Goal: Task Accomplishment & Management: Use online tool/utility

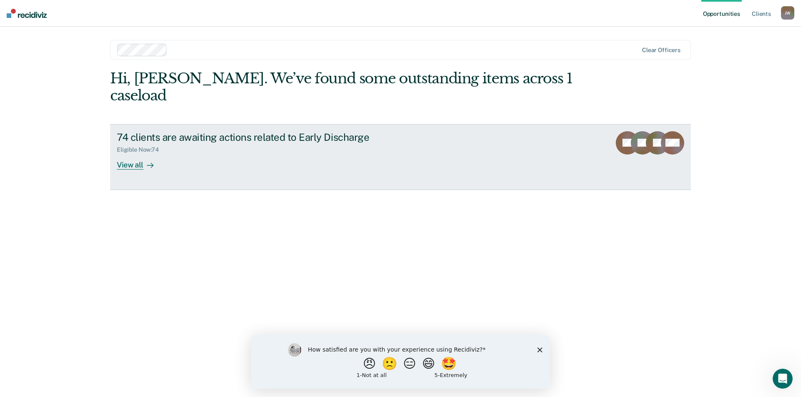
click at [137, 153] on div "View all" at bounding box center [140, 161] width 47 height 16
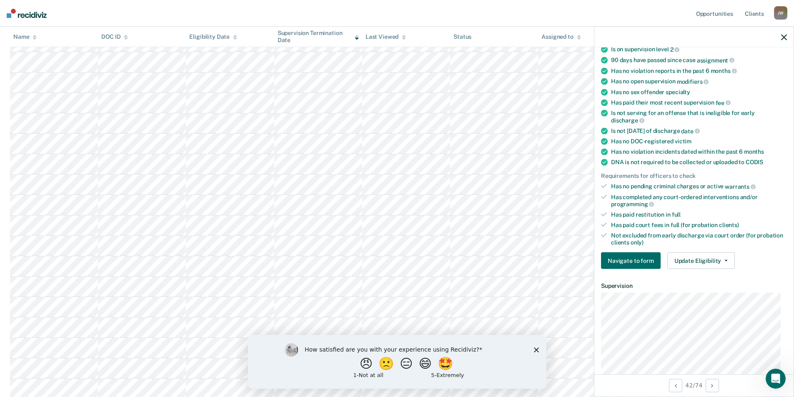
scroll to position [125, 0]
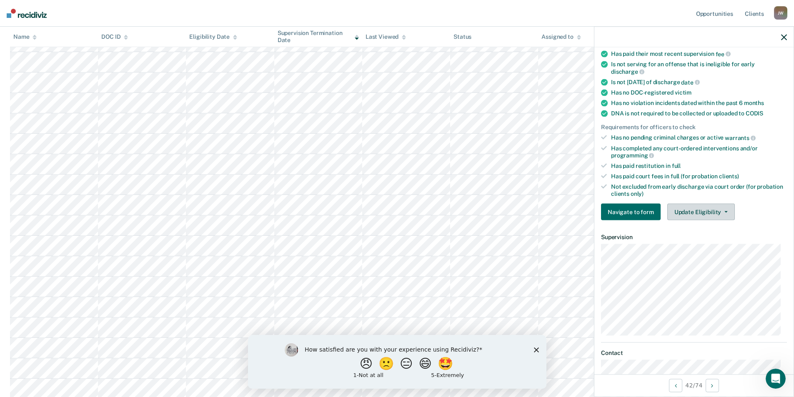
click at [725, 211] on icon "button" at bounding box center [726, 212] width 3 height 2
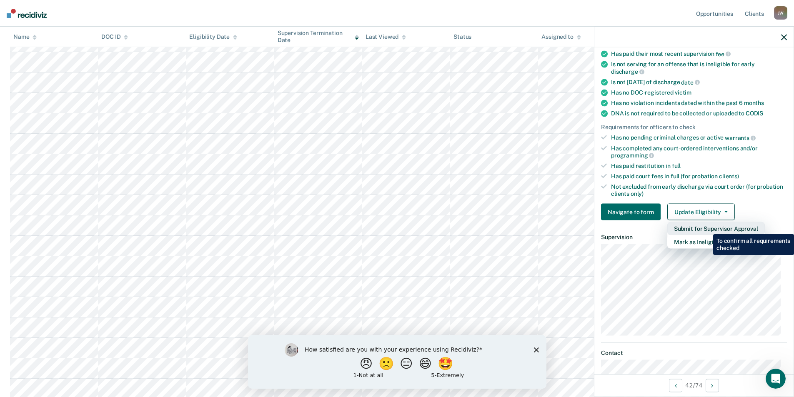
click at [707, 228] on button "Submit for Supervisor Approval" at bounding box center [717, 228] width 98 height 13
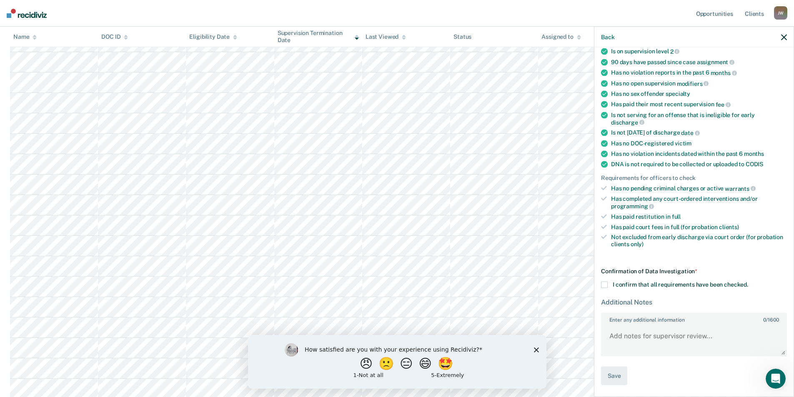
scroll to position [73, 0]
click at [606, 285] on span at bounding box center [604, 286] width 7 height 7
click at [749, 283] on input "I confirm that all requirements have been checked." at bounding box center [749, 283] width 0 height 0
click at [618, 381] on button "Save" at bounding box center [614, 377] width 26 height 19
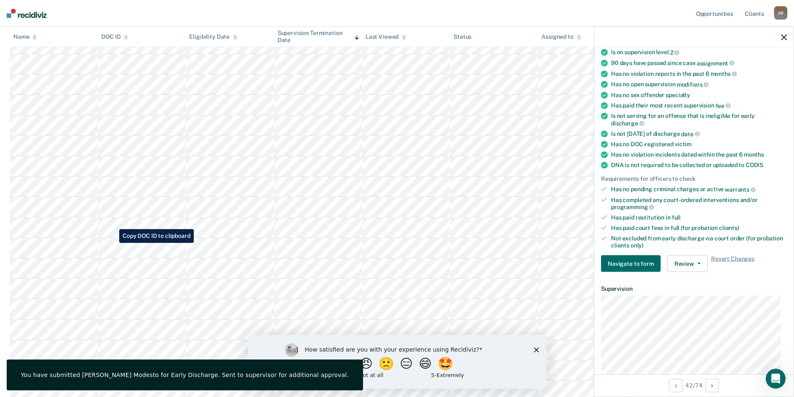
scroll to position [292, 0]
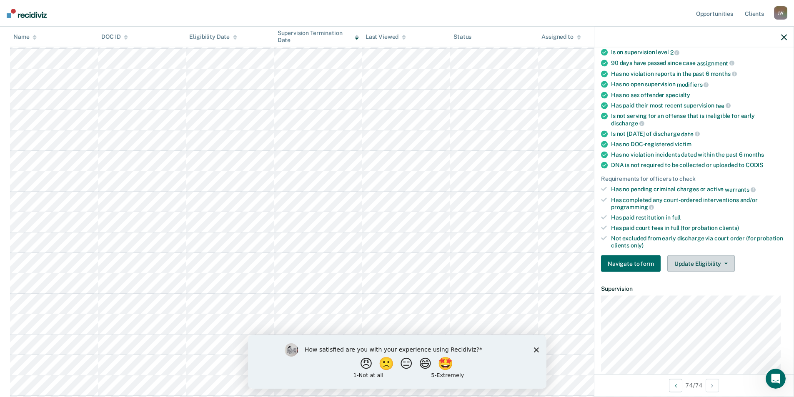
click at [703, 264] on button "Update Eligibility" at bounding box center [702, 264] width 68 height 17
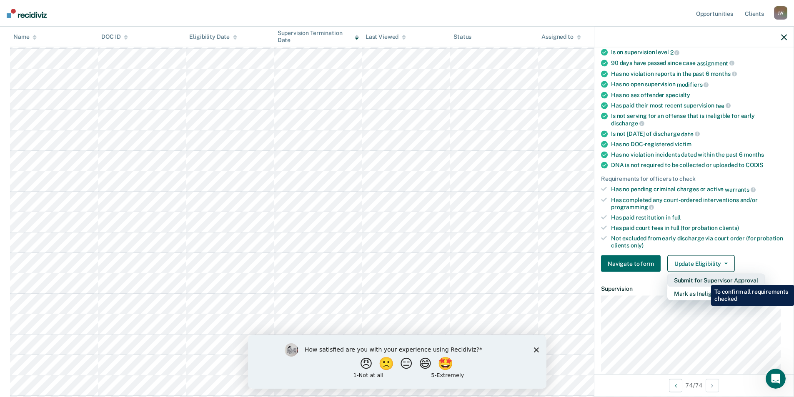
click at [705, 279] on button "Submit for Supervisor Approval" at bounding box center [717, 280] width 98 height 13
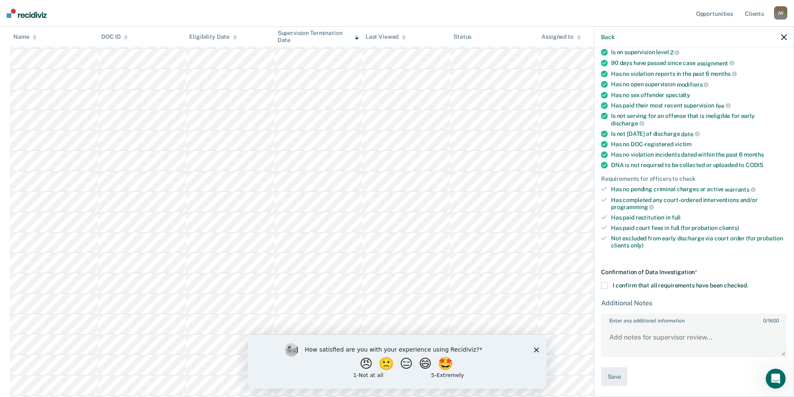
click at [605, 285] on span at bounding box center [604, 286] width 7 height 7
click at [749, 283] on input "I confirm that all requirements have been checked." at bounding box center [749, 283] width 0 height 0
click at [616, 376] on button "Save" at bounding box center [614, 377] width 26 height 19
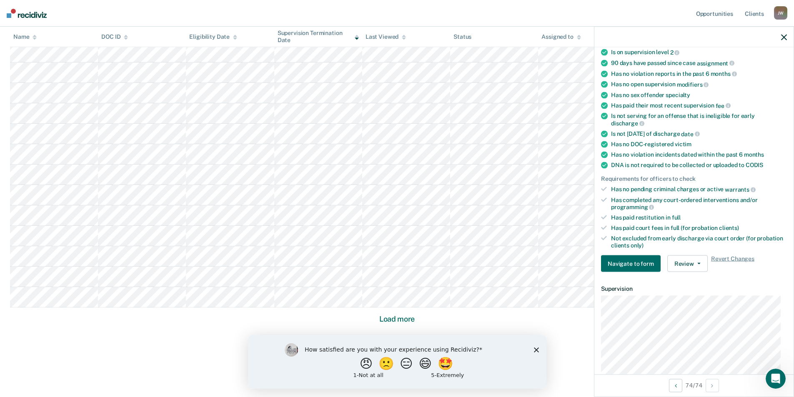
scroll to position [462, 0]
click at [395, 323] on button "Load more" at bounding box center [397, 319] width 40 height 10
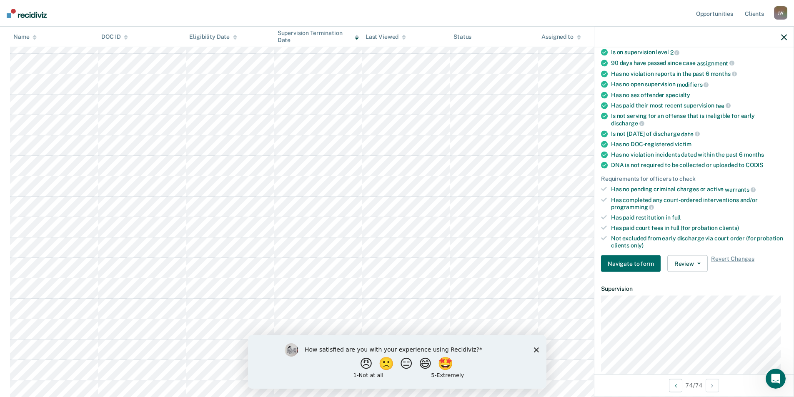
scroll to position [921, 0]
click at [692, 261] on button "Update Eligibility" at bounding box center [702, 264] width 68 height 17
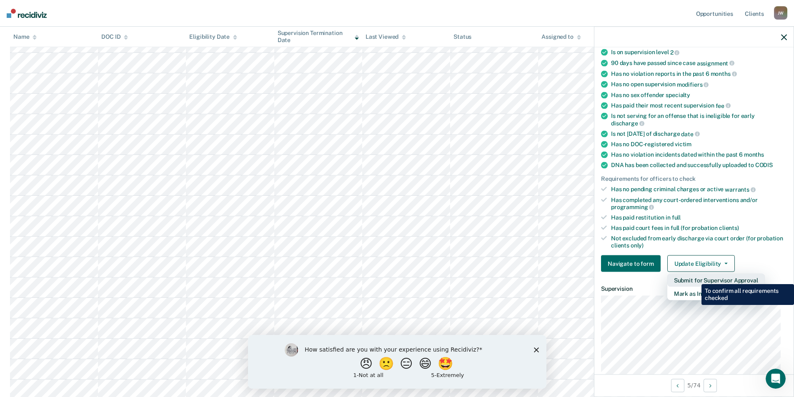
click at [696, 278] on button "Submit for Supervisor Approval" at bounding box center [717, 280] width 98 height 13
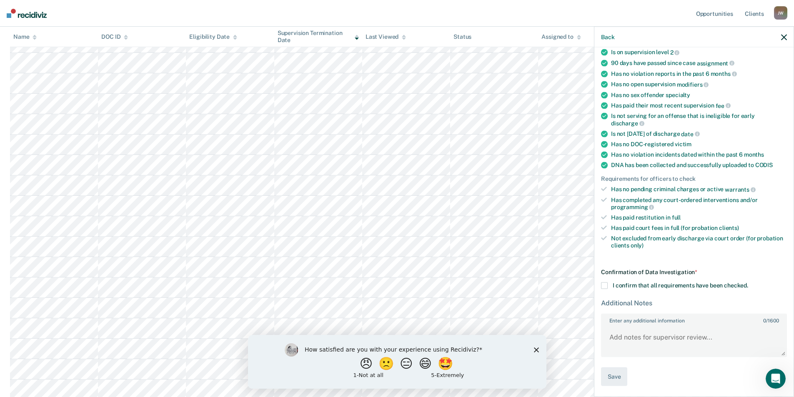
click at [605, 281] on div "Confirmation of Data Investigation * I confirm that all requirements have been …" at bounding box center [694, 328] width 186 height 118
click at [606, 284] on span at bounding box center [604, 286] width 7 height 7
click at [749, 283] on input "I confirm that all requirements have been checked." at bounding box center [749, 283] width 0 height 0
click at [615, 371] on button "Save" at bounding box center [614, 377] width 26 height 19
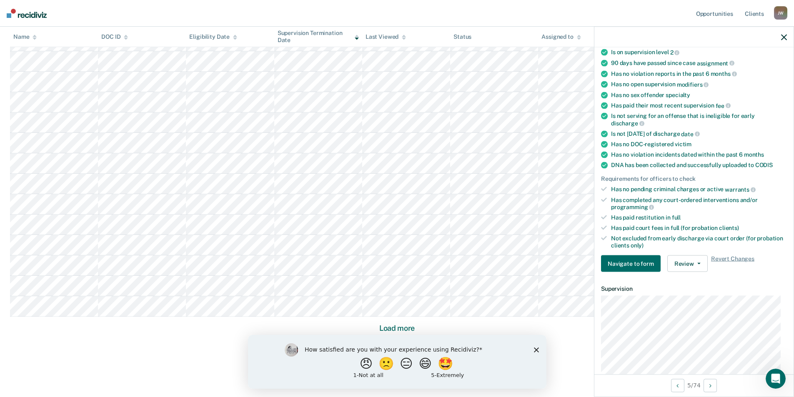
scroll to position [1076, 0]
click at [393, 319] on button "Load more" at bounding box center [397, 319] width 40 height 10
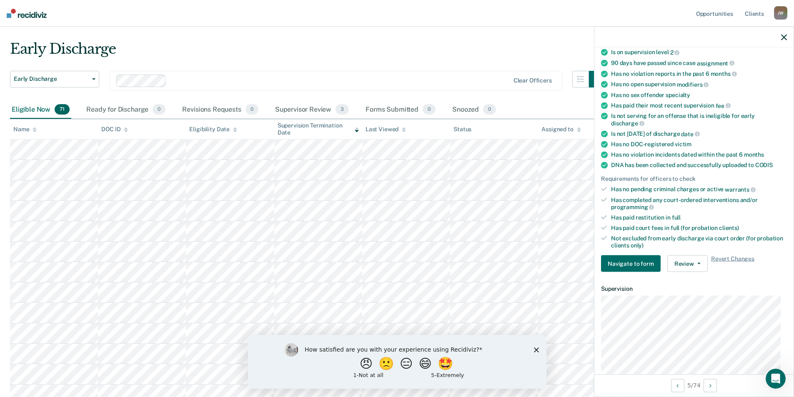
scroll to position [0, 0]
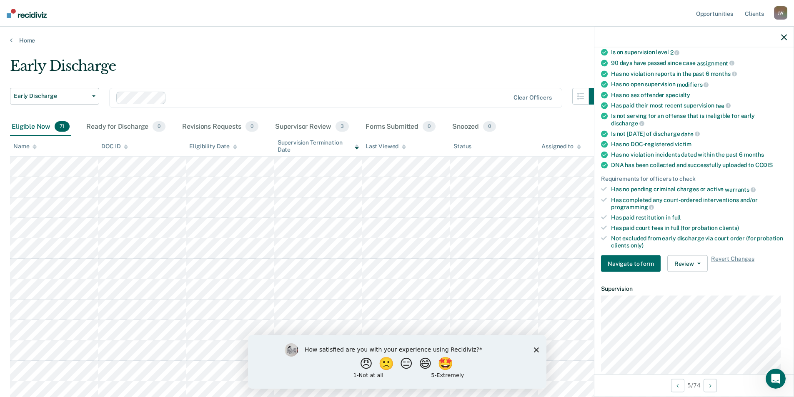
click at [35, 147] on icon at bounding box center [35, 146] width 4 height 5
click at [699, 264] on button "Update Eligibility" at bounding box center [702, 264] width 68 height 17
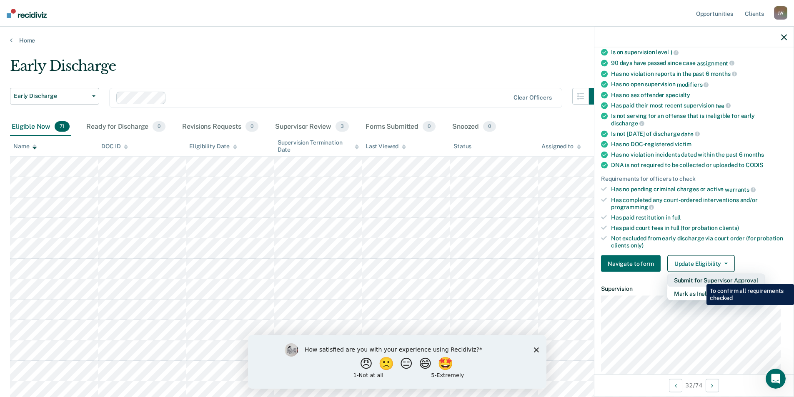
click at [701, 278] on button "Submit for Supervisor Approval" at bounding box center [717, 280] width 98 height 13
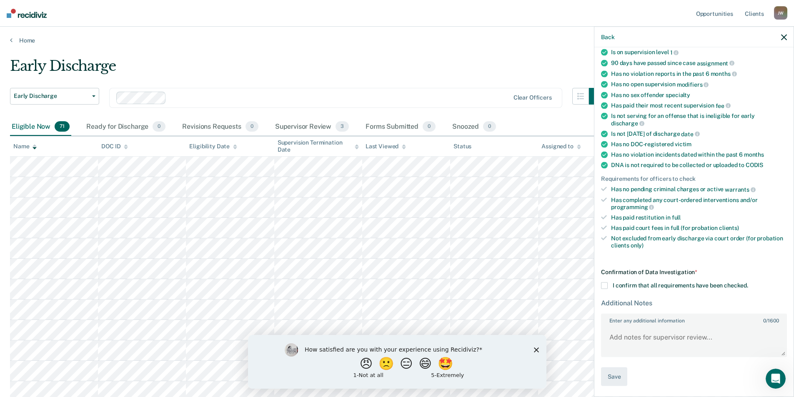
click at [605, 284] on span at bounding box center [604, 286] width 7 height 7
click at [749, 283] on input "I confirm that all requirements have been checked." at bounding box center [749, 283] width 0 height 0
click at [607, 377] on button "Save" at bounding box center [614, 377] width 26 height 19
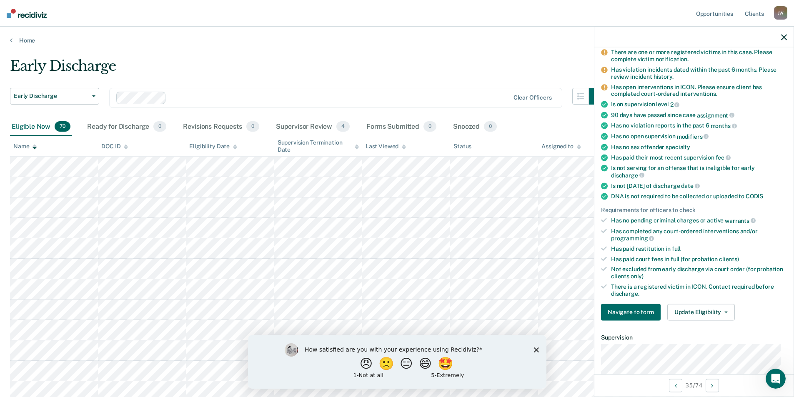
scroll to position [126, 0]
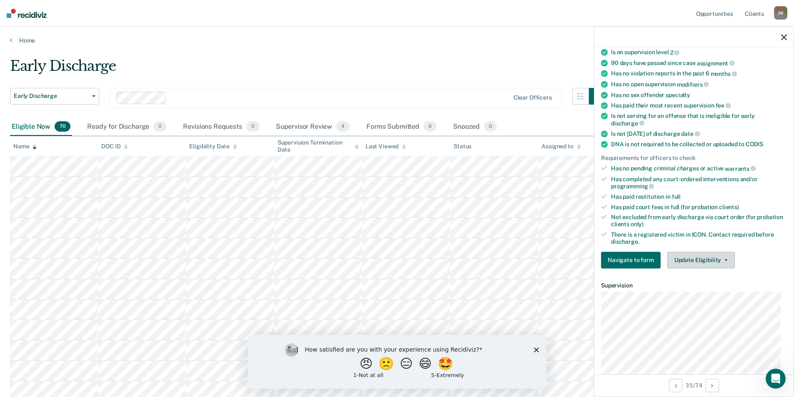
click at [716, 262] on button "Update Eligibility" at bounding box center [702, 260] width 68 height 17
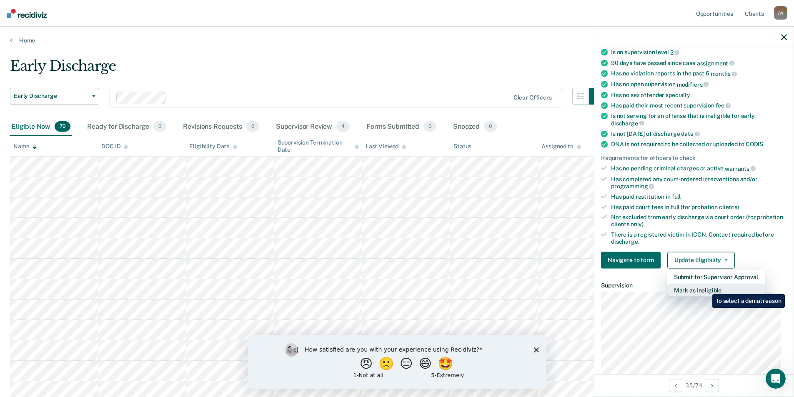
click at [706, 288] on button "Mark as Ineligible" at bounding box center [717, 290] width 98 height 13
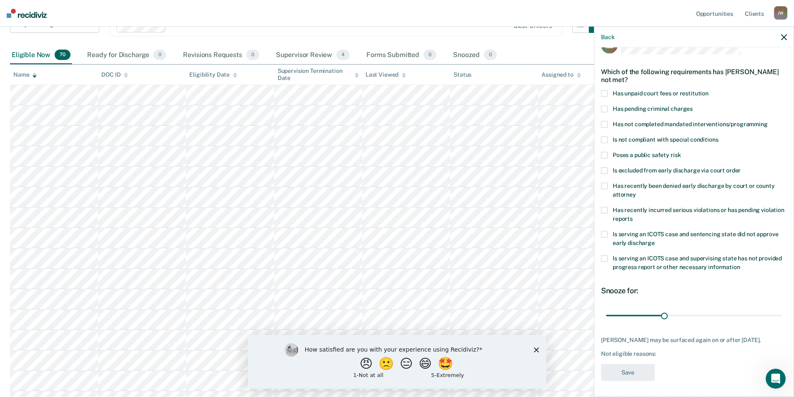
scroll to position [83, 0]
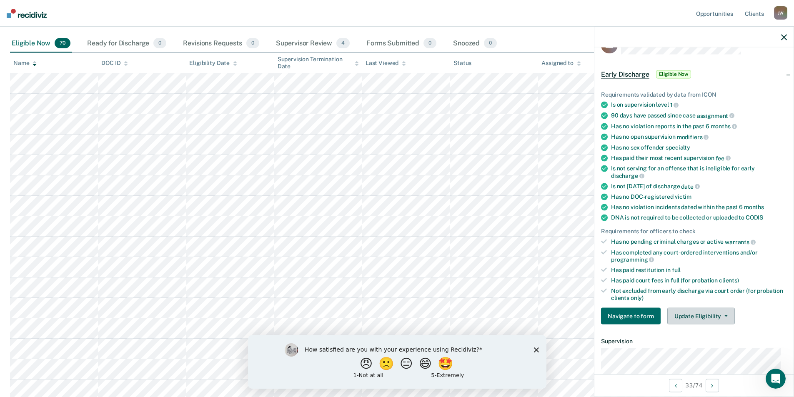
click at [682, 312] on button "Update Eligibility" at bounding box center [702, 316] width 68 height 17
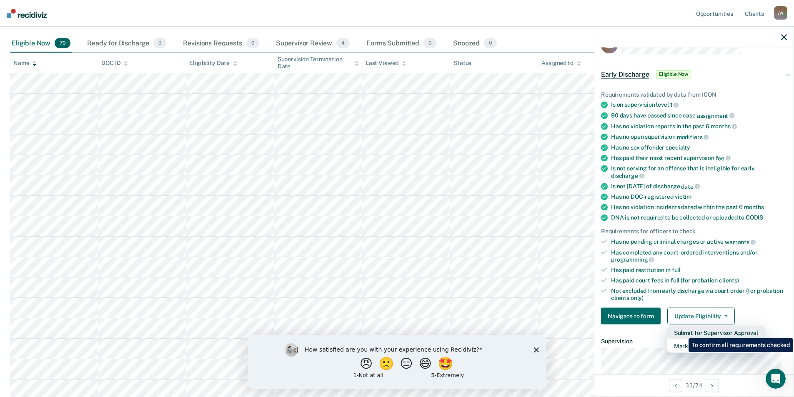
click at [683, 332] on button "Submit for Supervisor Approval" at bounding box center [717, 333] width 98 height 13
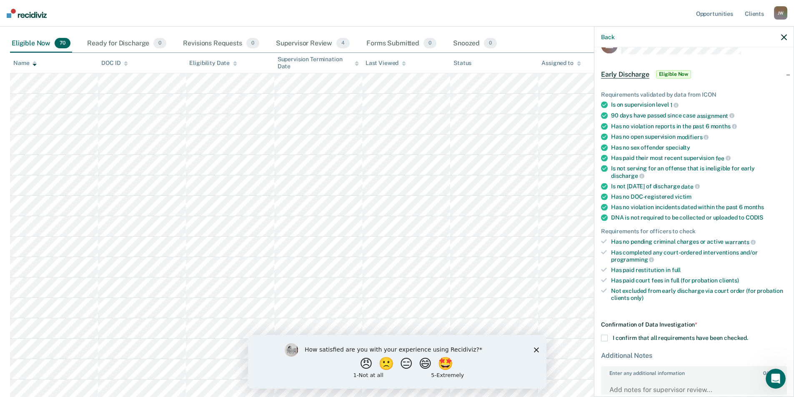
click at [604, 337] on span at bounding box center [604, 338] width 7 height 7
click at [749, 335] on input "I confirm that all requirements have been checked." at bounding box center [749, 335] width 0 height 0
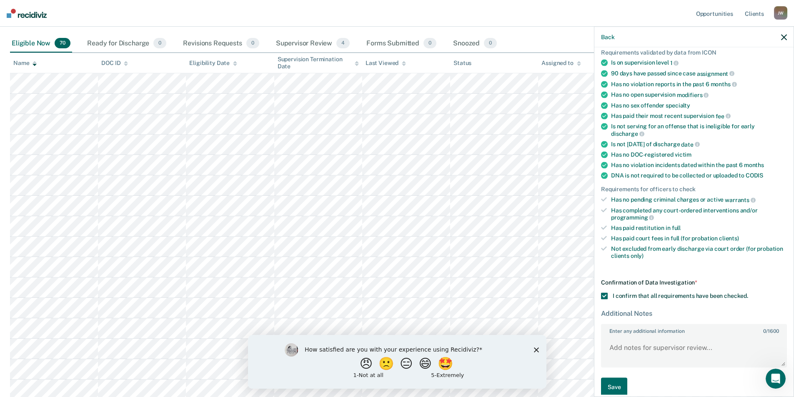
scroll to position [73, 0]
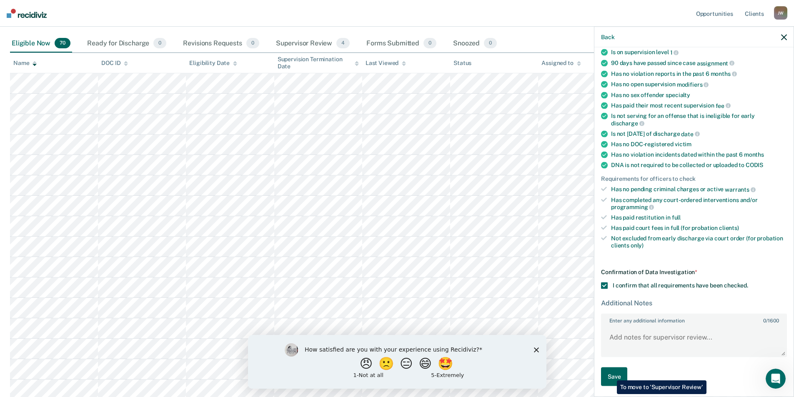
click at [611, 374] on button "Save" at bounding box center [614, 377] width 26 height 19
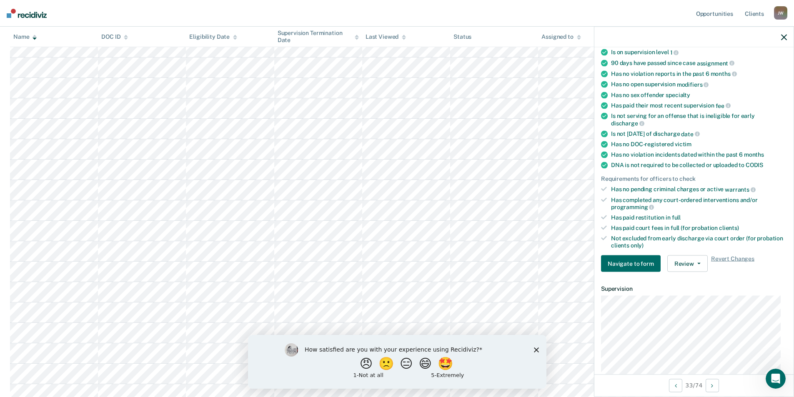
scroll to position [500, 0]
click at [721, 268] on button "Update Eligibility" at bounding box center [702, 264] width 68 height 17
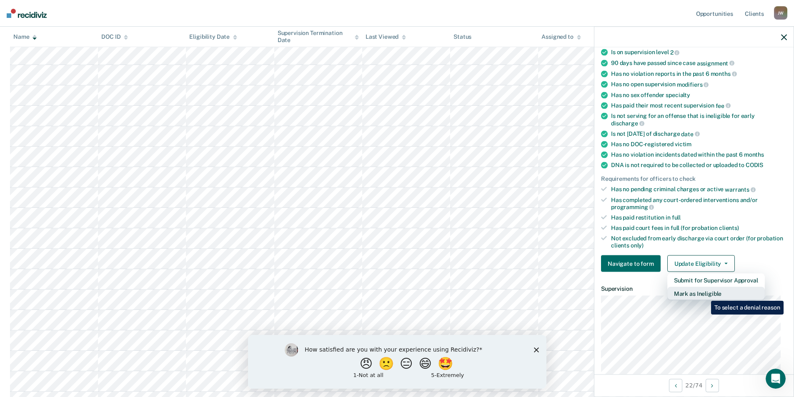
click at [705, 295] on button "Mark as Ineligible" at bounding box center [717, 293] width 98 height 13
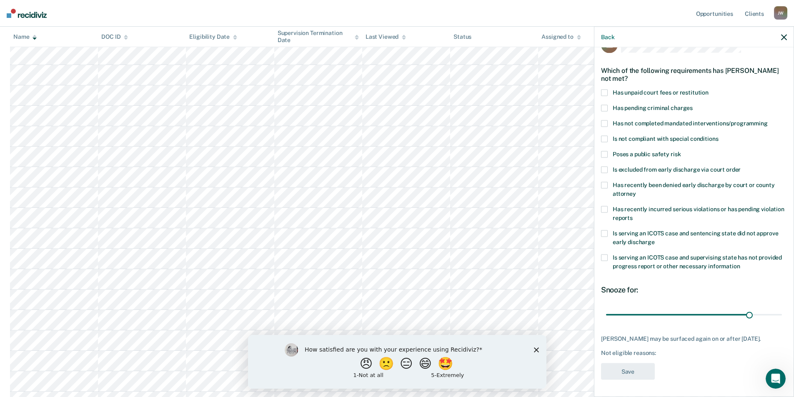
scroll to position [21, 0]
click at [605, 156] on span at bounding box center [604, 155] width 7 height 7
click at [681, 152] on input "Poses a public safety risk" at bounding box center [681, 152] width 0 height 0
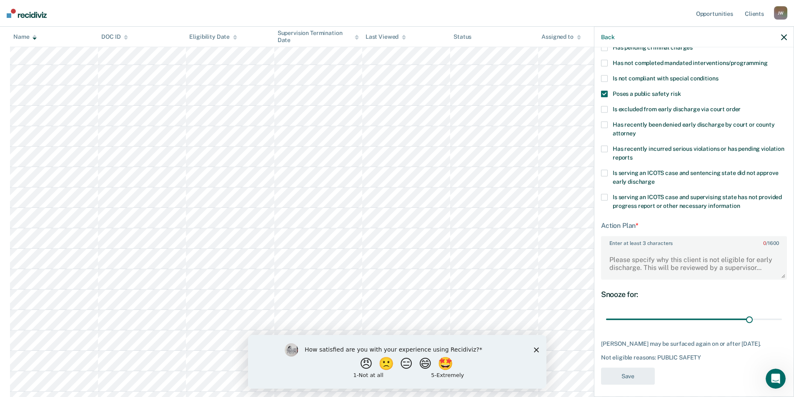
scroll to position [86, 0]
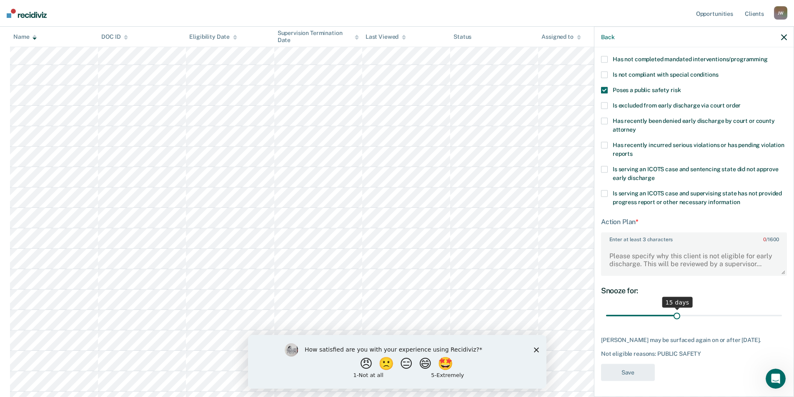
drag, startPoint x: 744, startPoint y: 313, endPoint x: 674, endPoint y: 318, distance: 69.4
type input "15"
click at [674, 318] on input "range" at bounding box center [694, 316] width 176 height 15
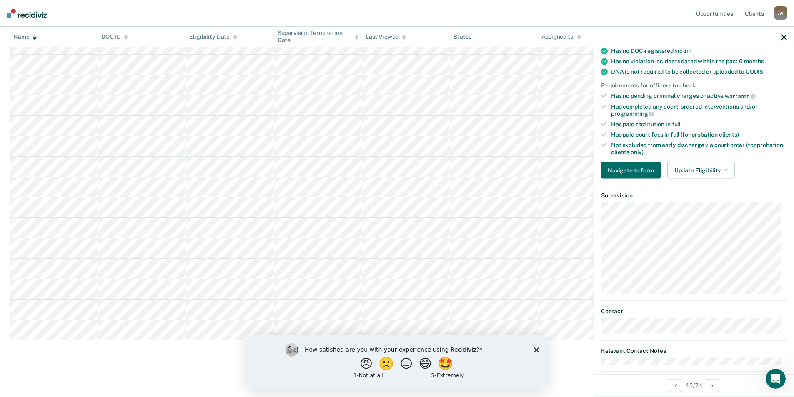
scroll to position [1229, 0]
